Goal: Transaction & Acquisition: Purchase product/service

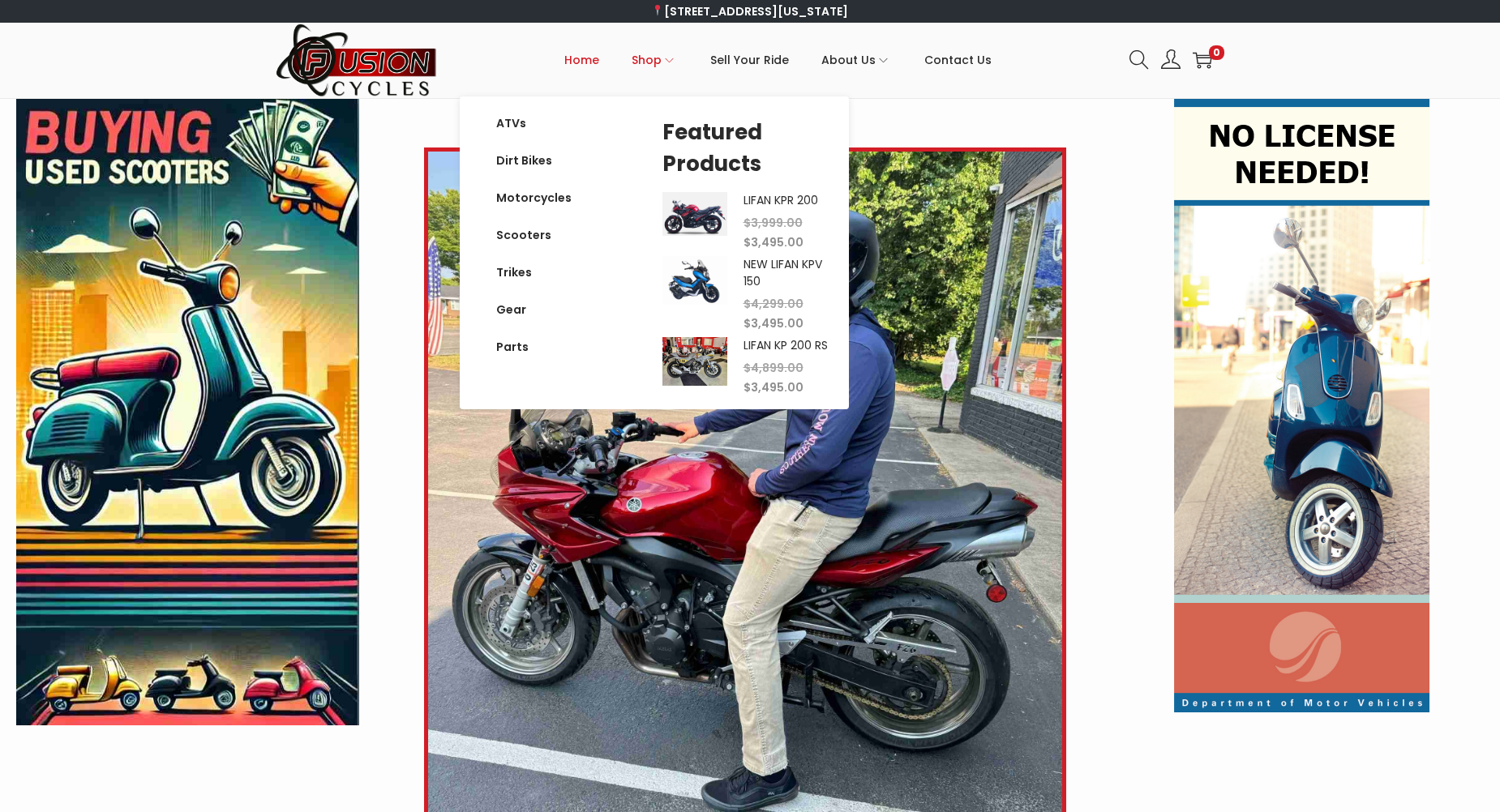
click at [661, 61] on span "Shop" at bounding box center [646, 60] width 30 height 41
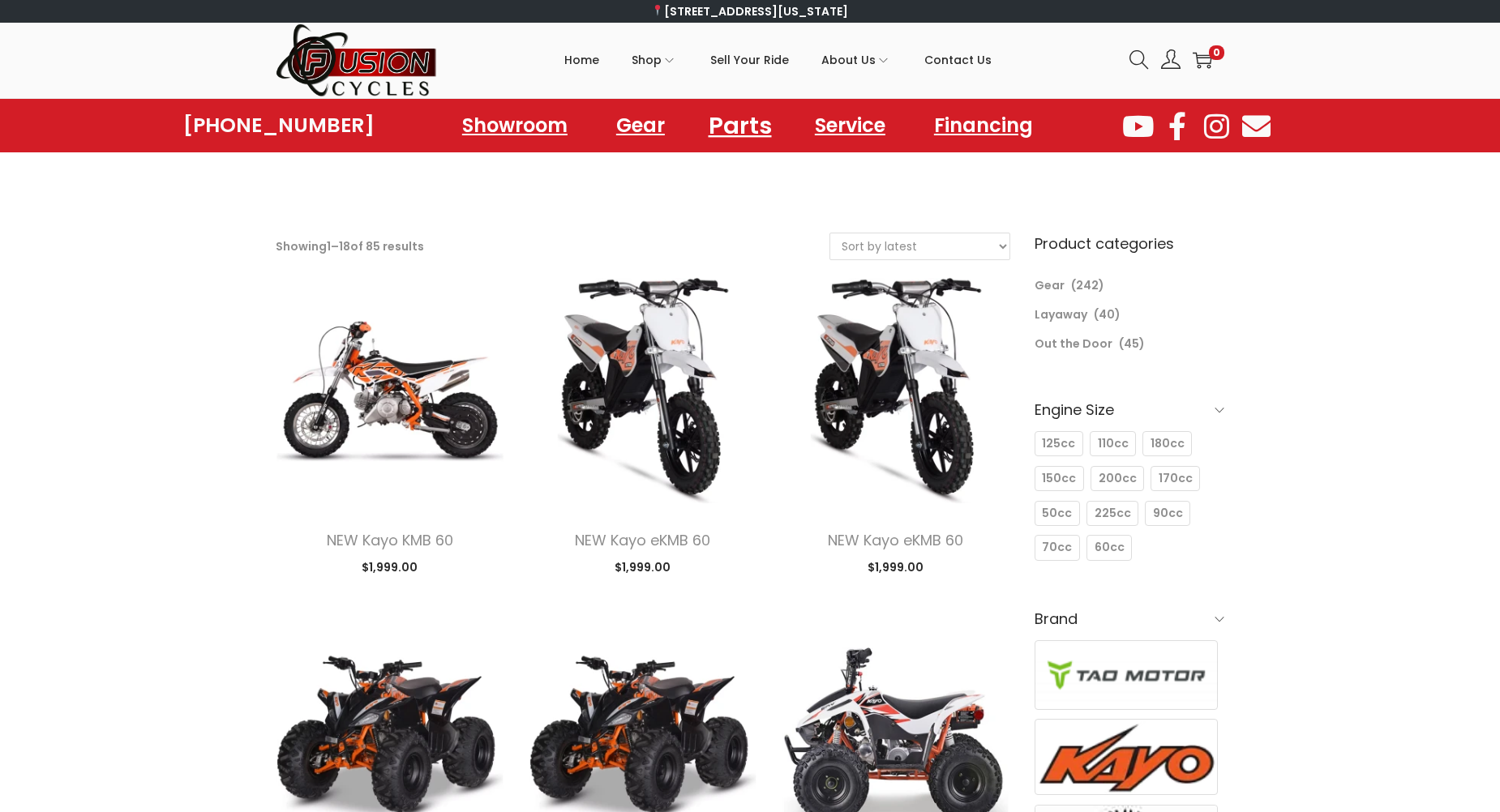
click at [765, 122] on link "Parts" at bounding box center [740, 125] width 102 height 45
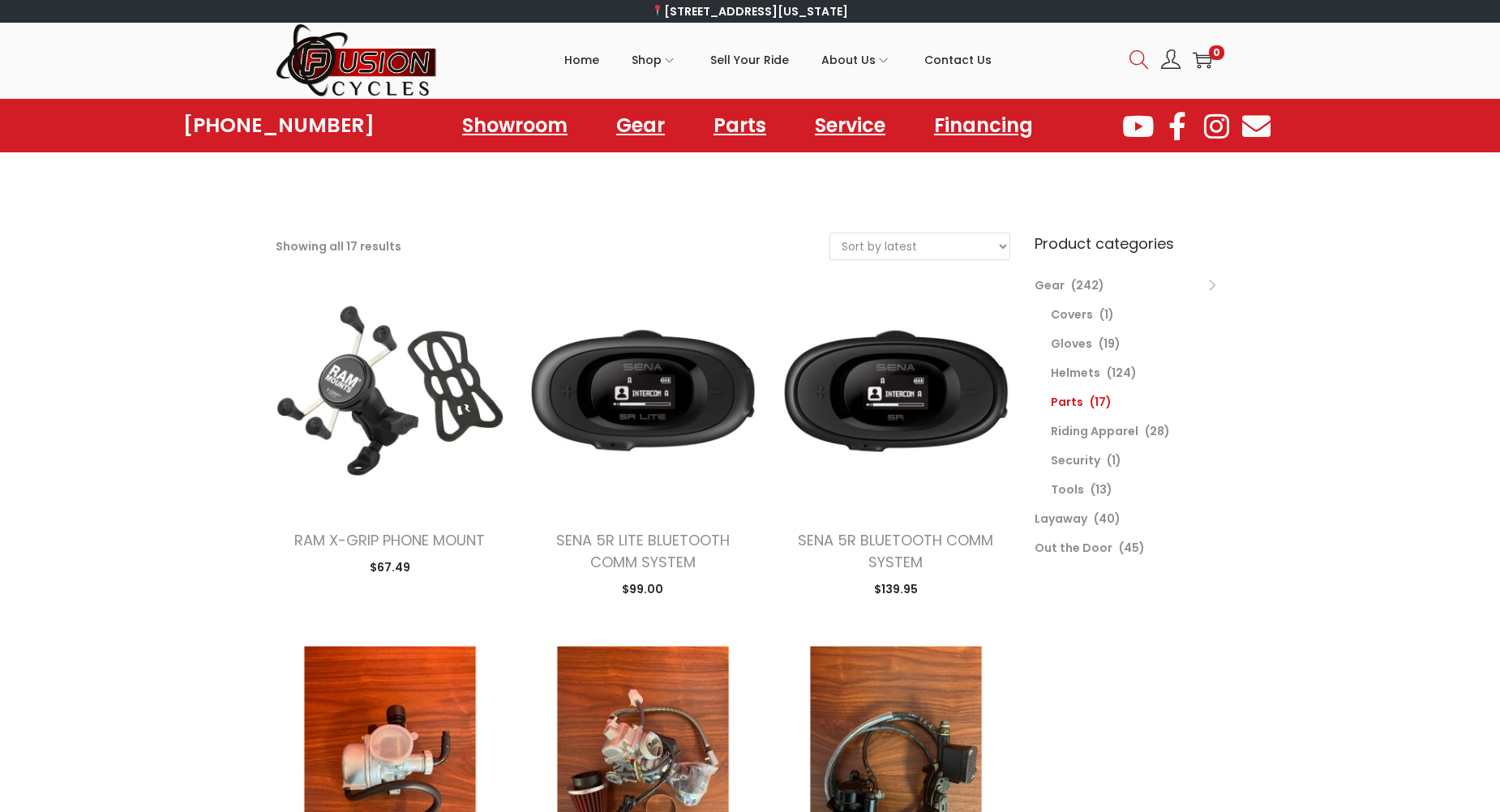
click at [1137, 58] on icon at bounding box center [1139, 60] width 20 height 20
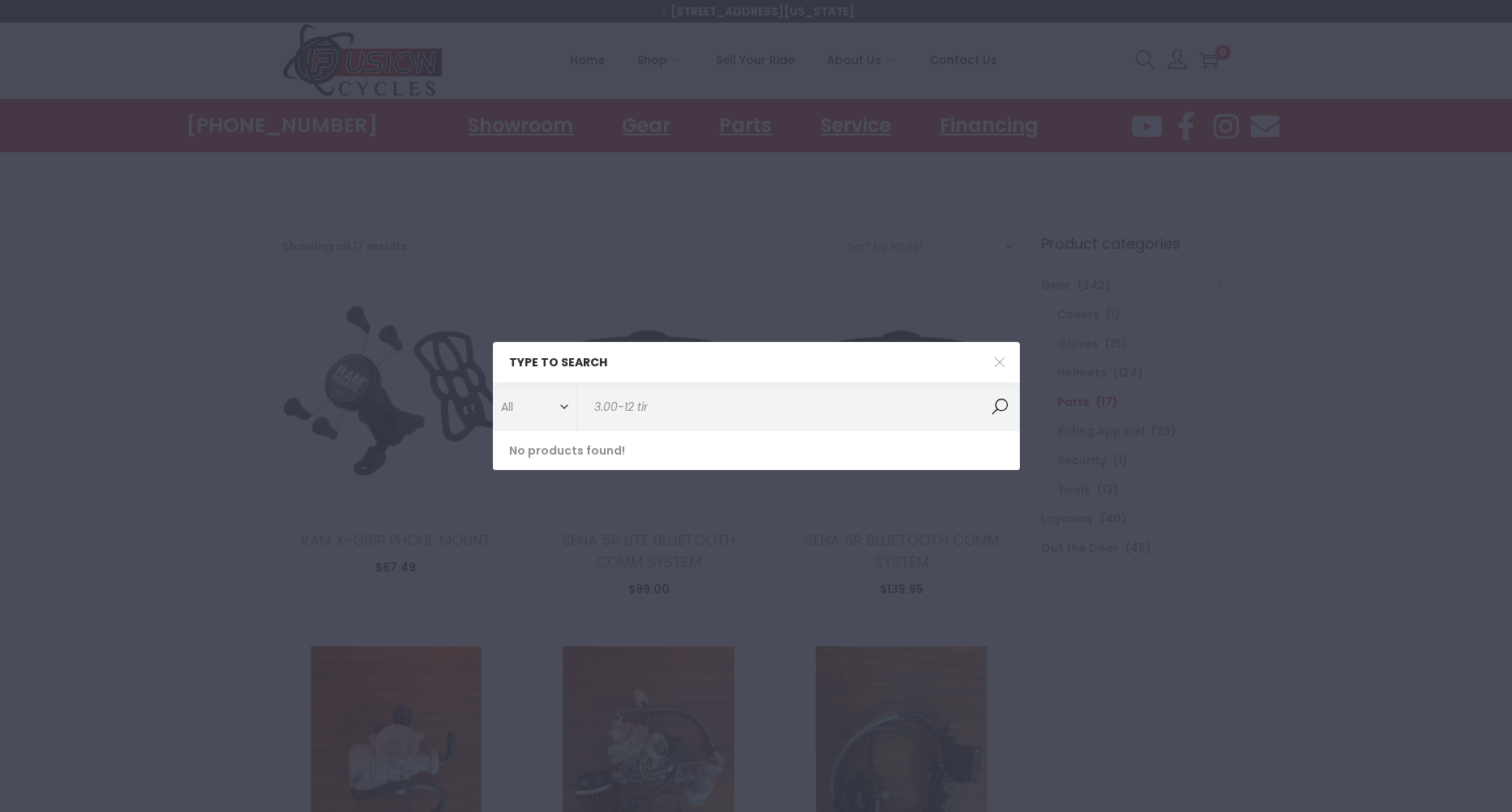
type input "3.00-12 tire"
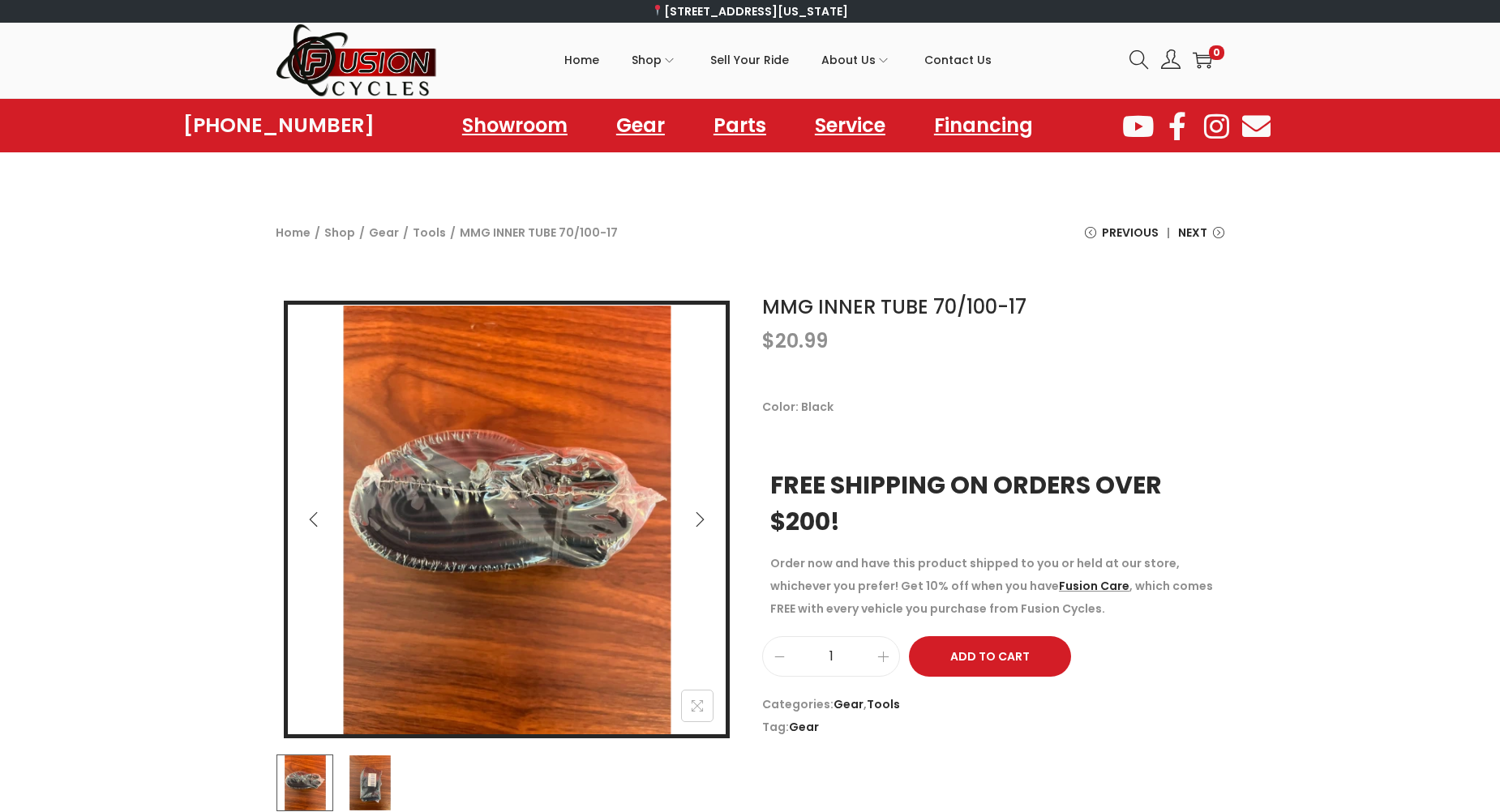
click at [1131, 60] on icon at bounding box center [1139, 60] width 20 height 20
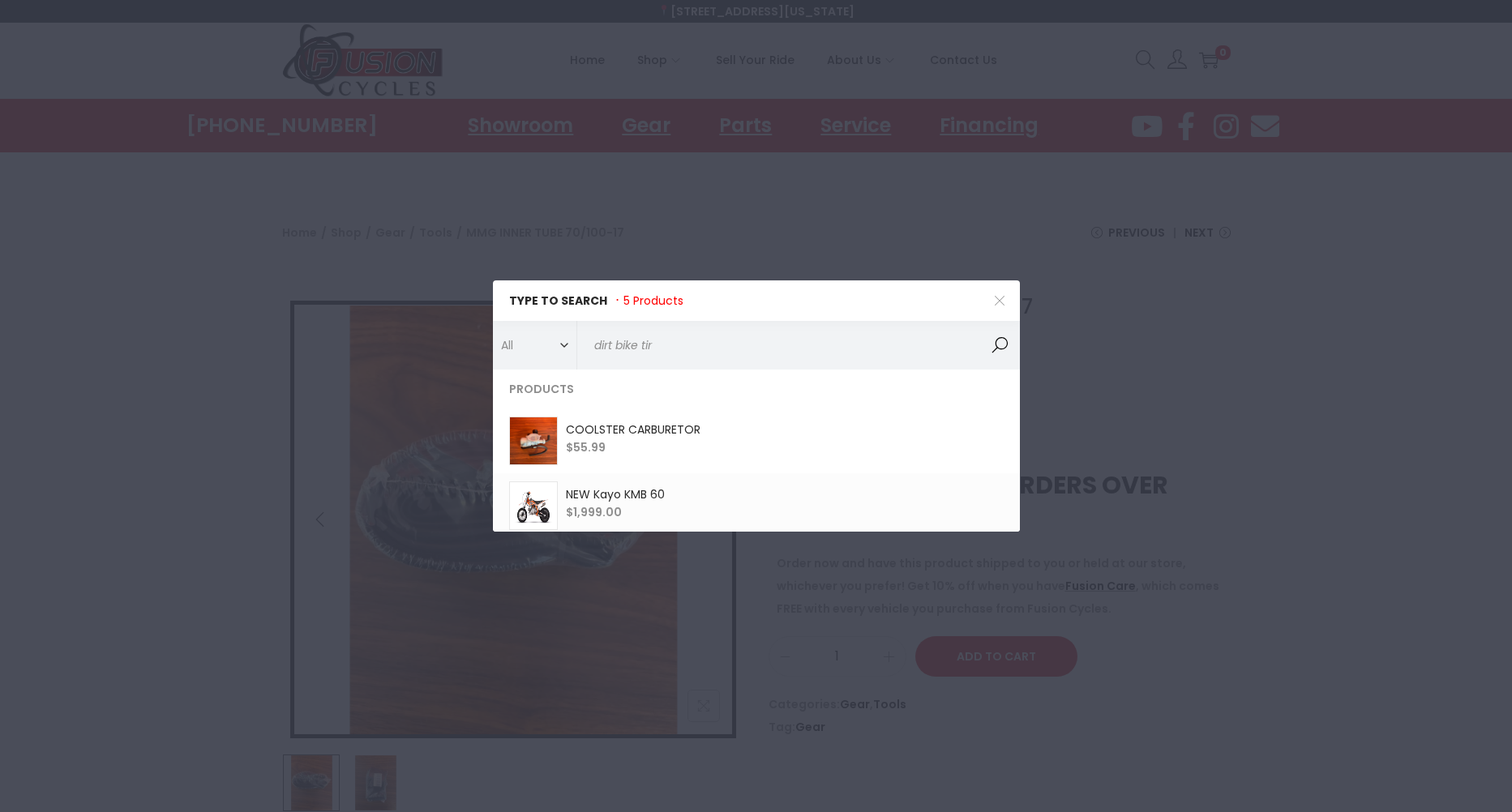
type input "dirt bike tire"
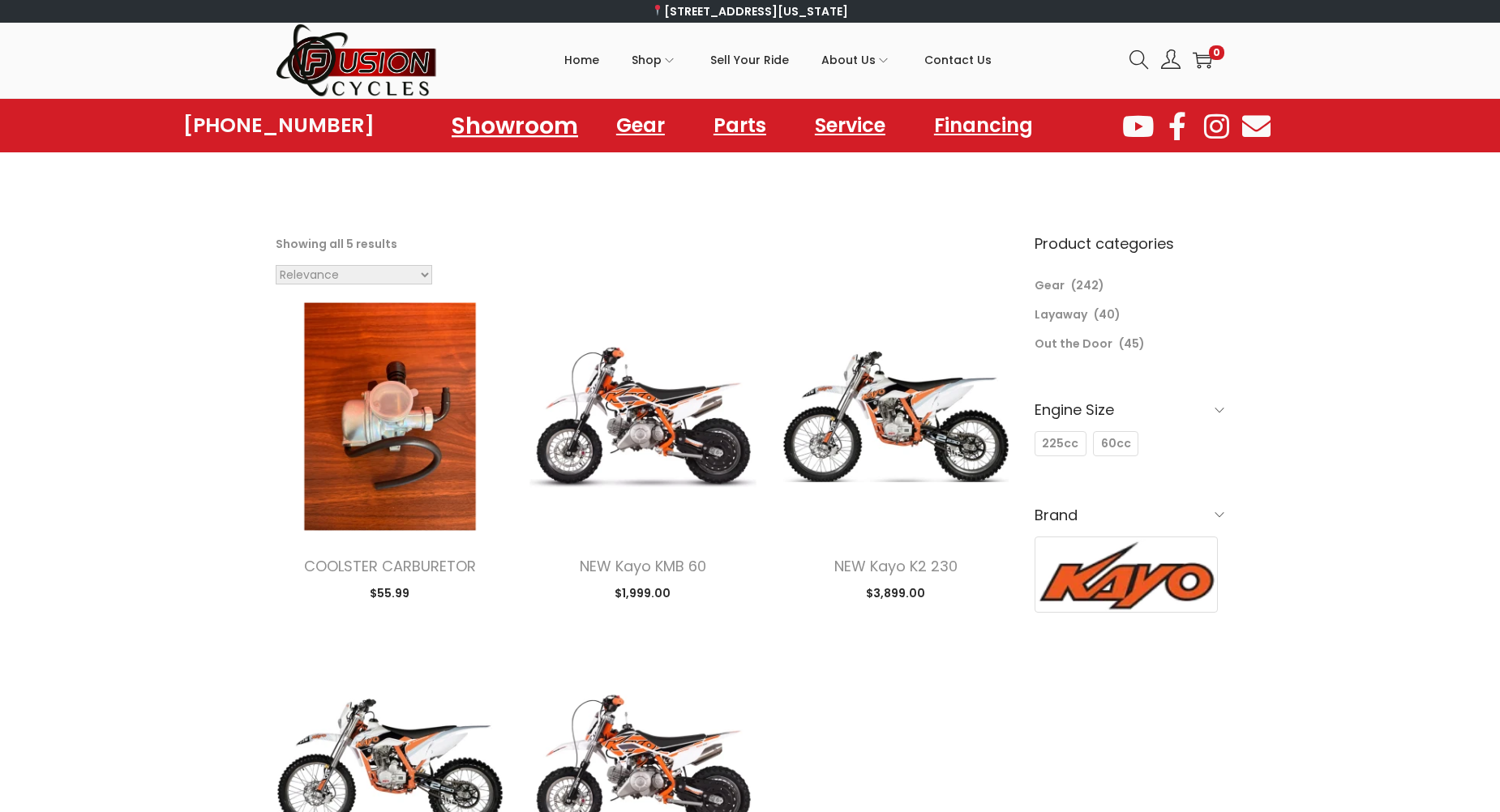
click at [514, 131] on link "Showroom" at bounding box center [515, 125] width 166 height 45
click at [649, 124] on link "Gear" at bounding box center [640, 125] width 98 height 45
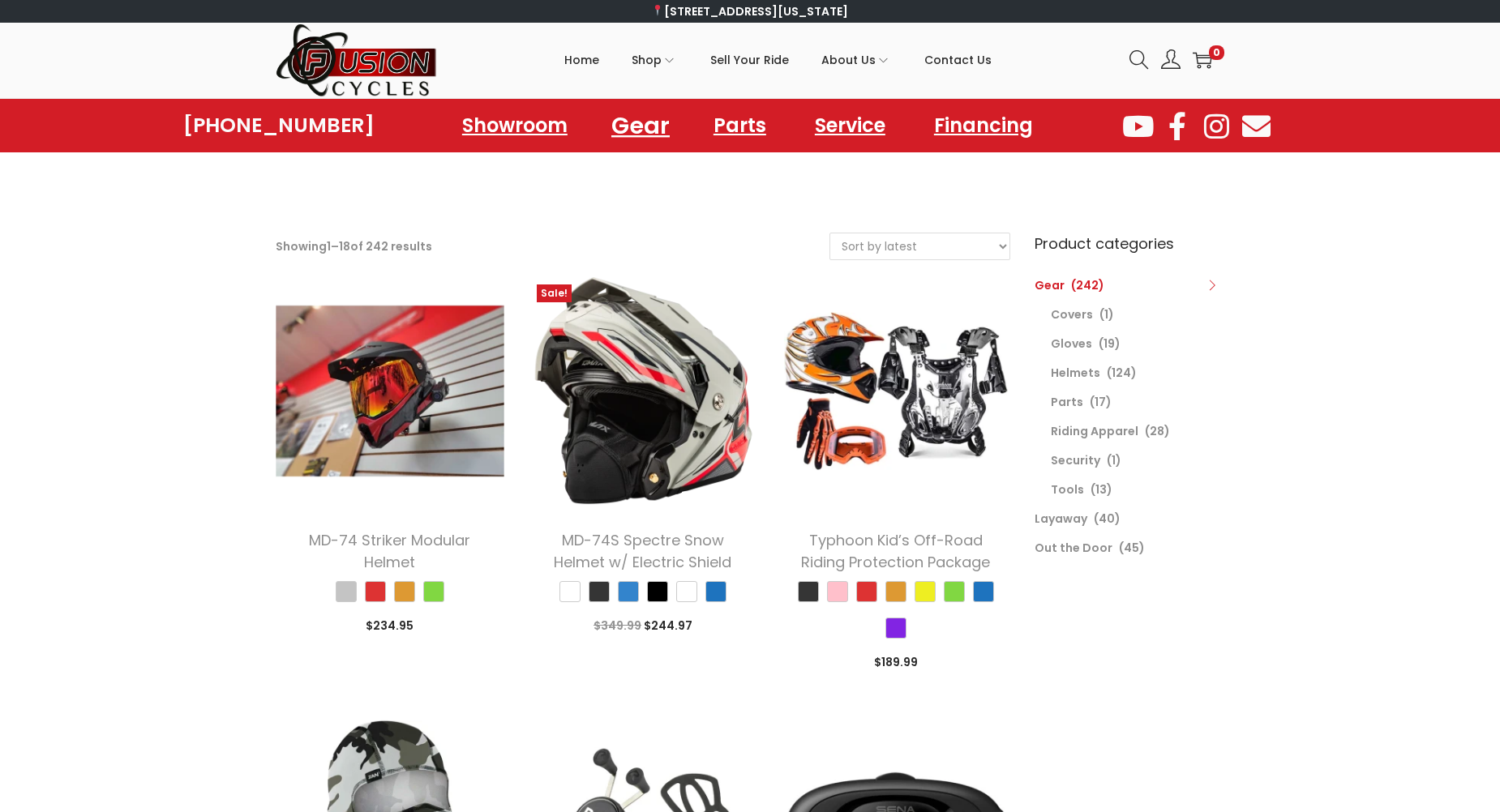
click at [665, 124] on link "Gear" at bounding box center [640, 125] width 98 height 45
click at [744, 131] on link "Parts" at bounding box center [740, 125] width 102 height 45
click at [855, 127] on link "Service" at bounding box center [849, 125] width 123 height 45
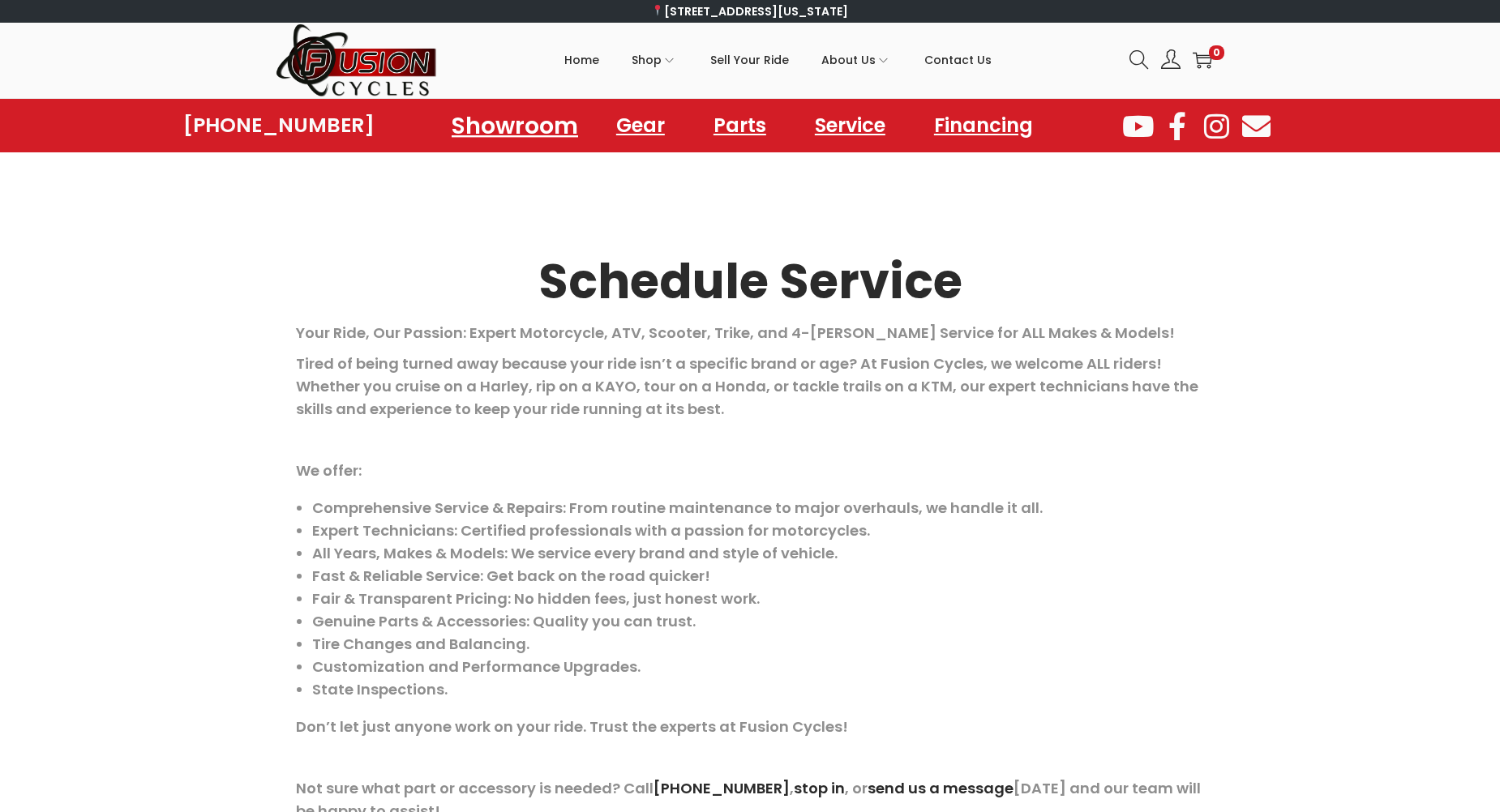
click at [489, 130] on link "Showroom" at bounding box center [515, 125] width 166 height 45
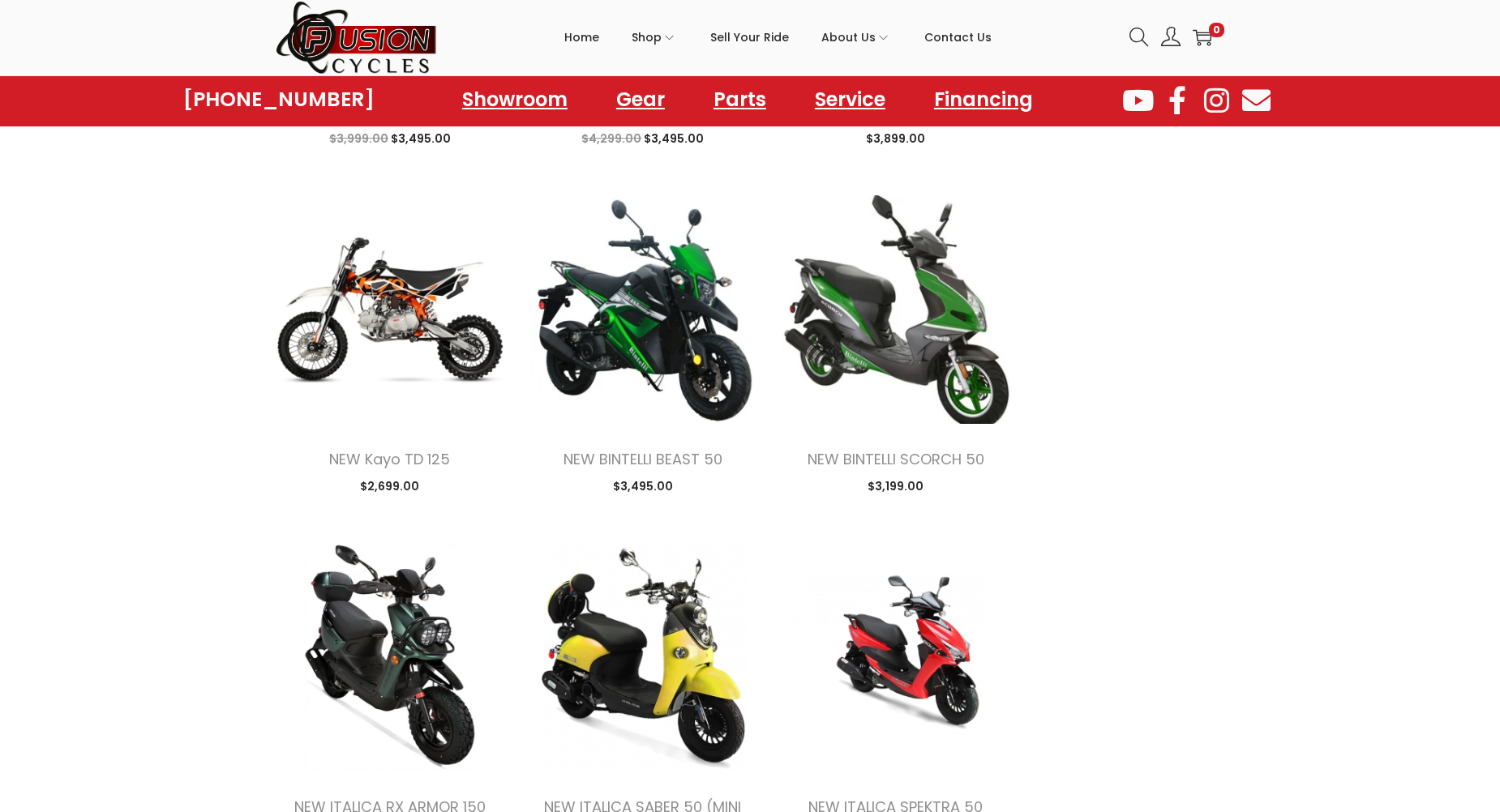
scroll to position [1864, 0]
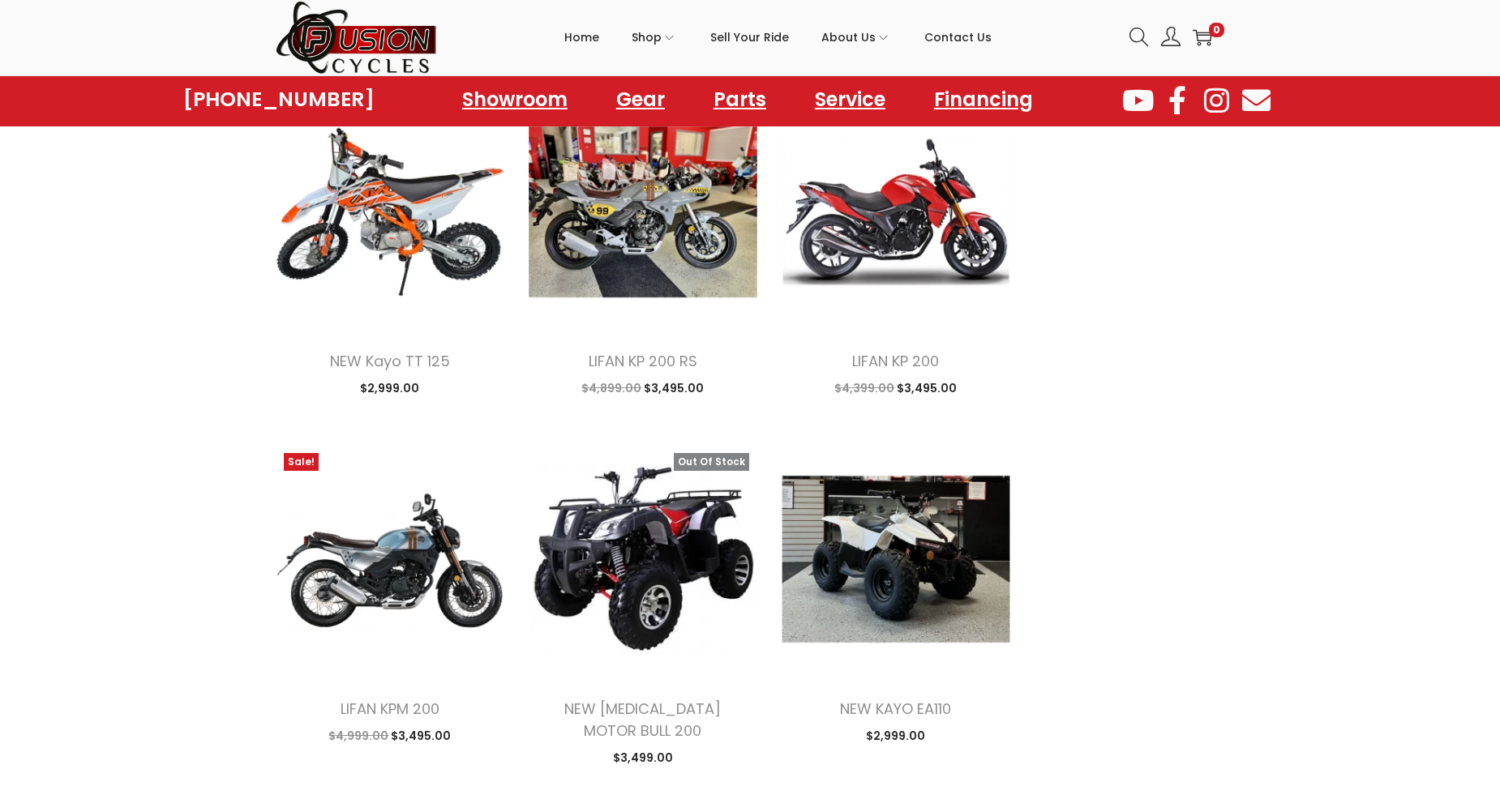
scroll to position [3485, 0]
